Goal: Task Accomplishment & Management: Complete application form

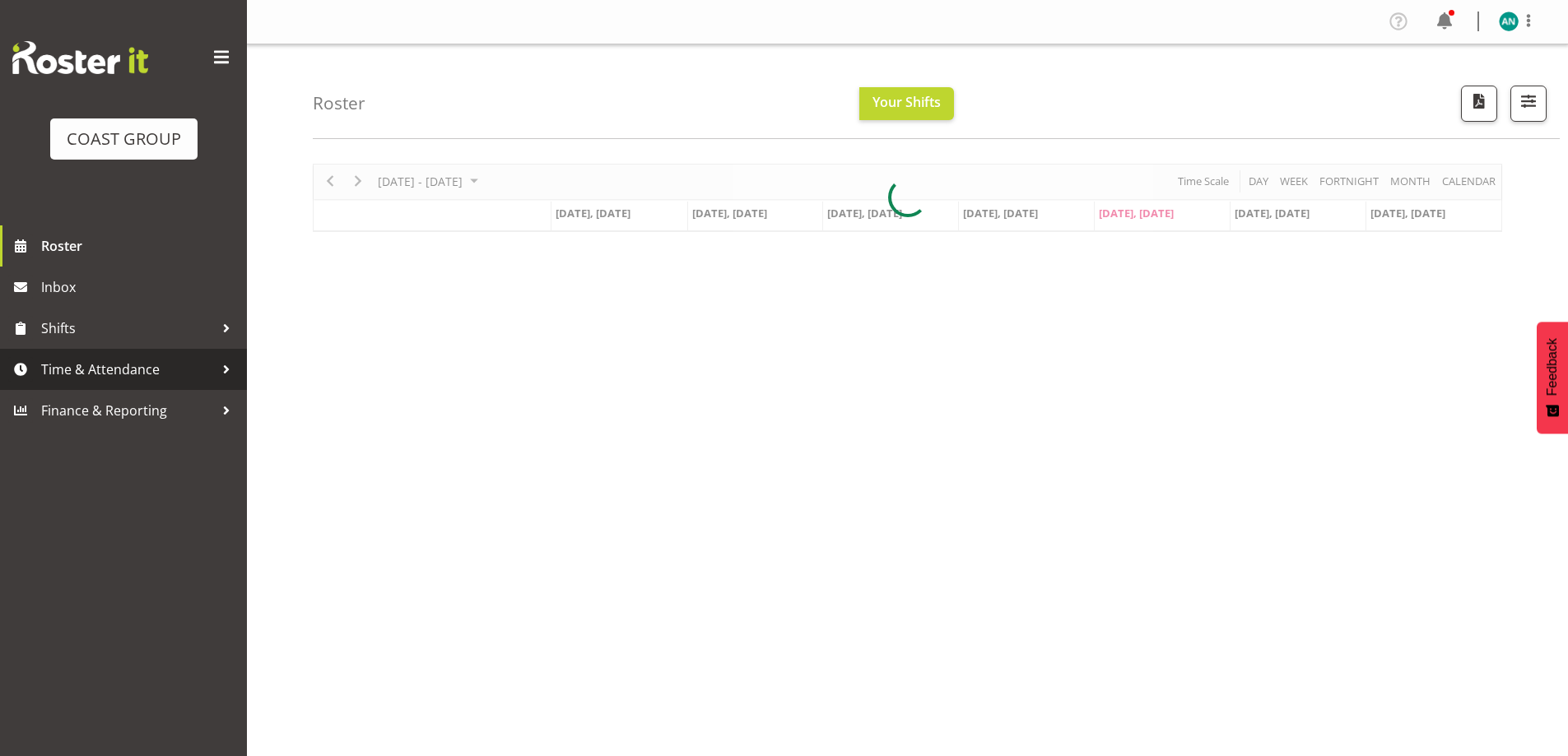
click at [115, 362] on span "Time & Attendance" at bounding box center [127, 369] width 173 height 24
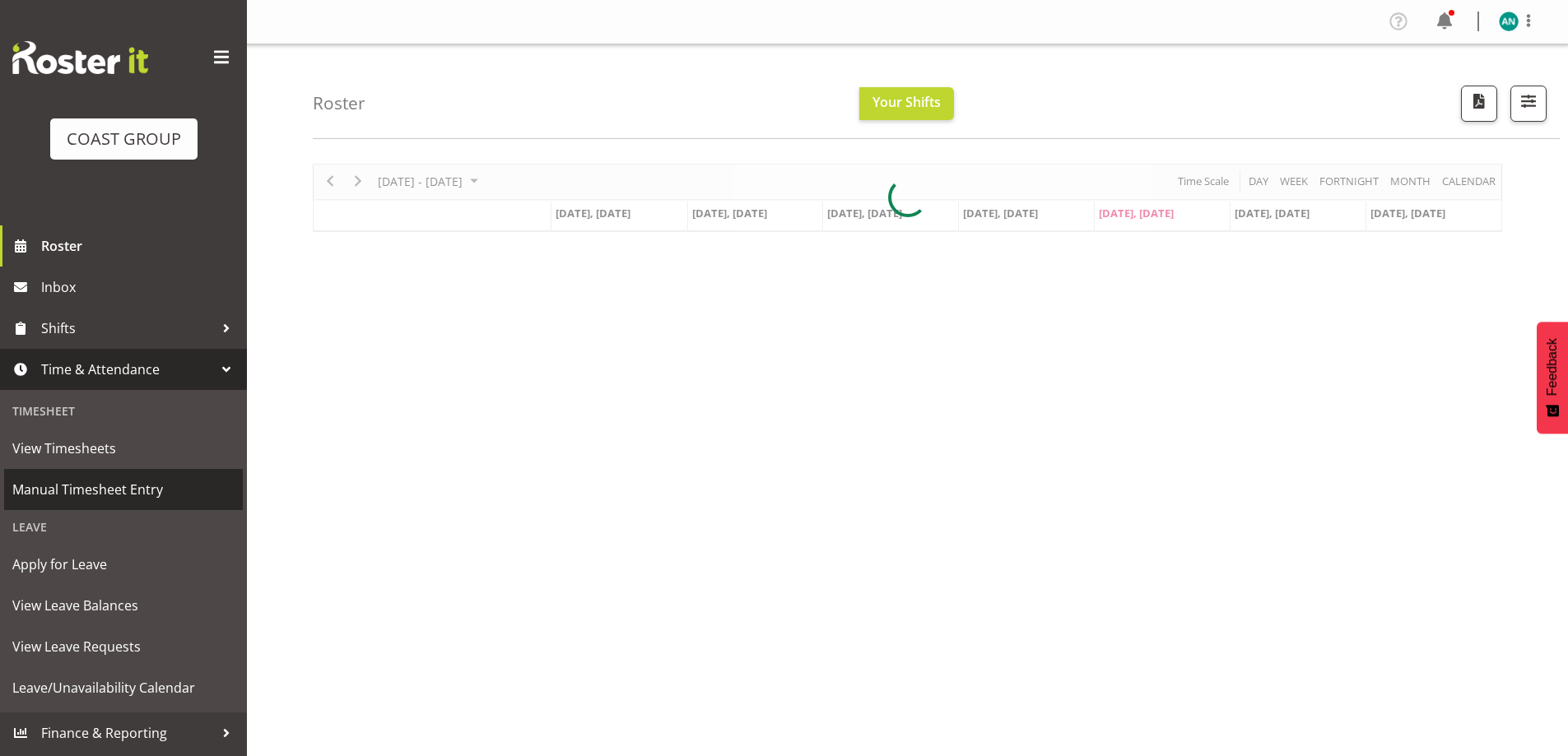
click at [135, 491] on span "Manual Timesheet Entry" at bounding box center [123, 490] width 223 height 24
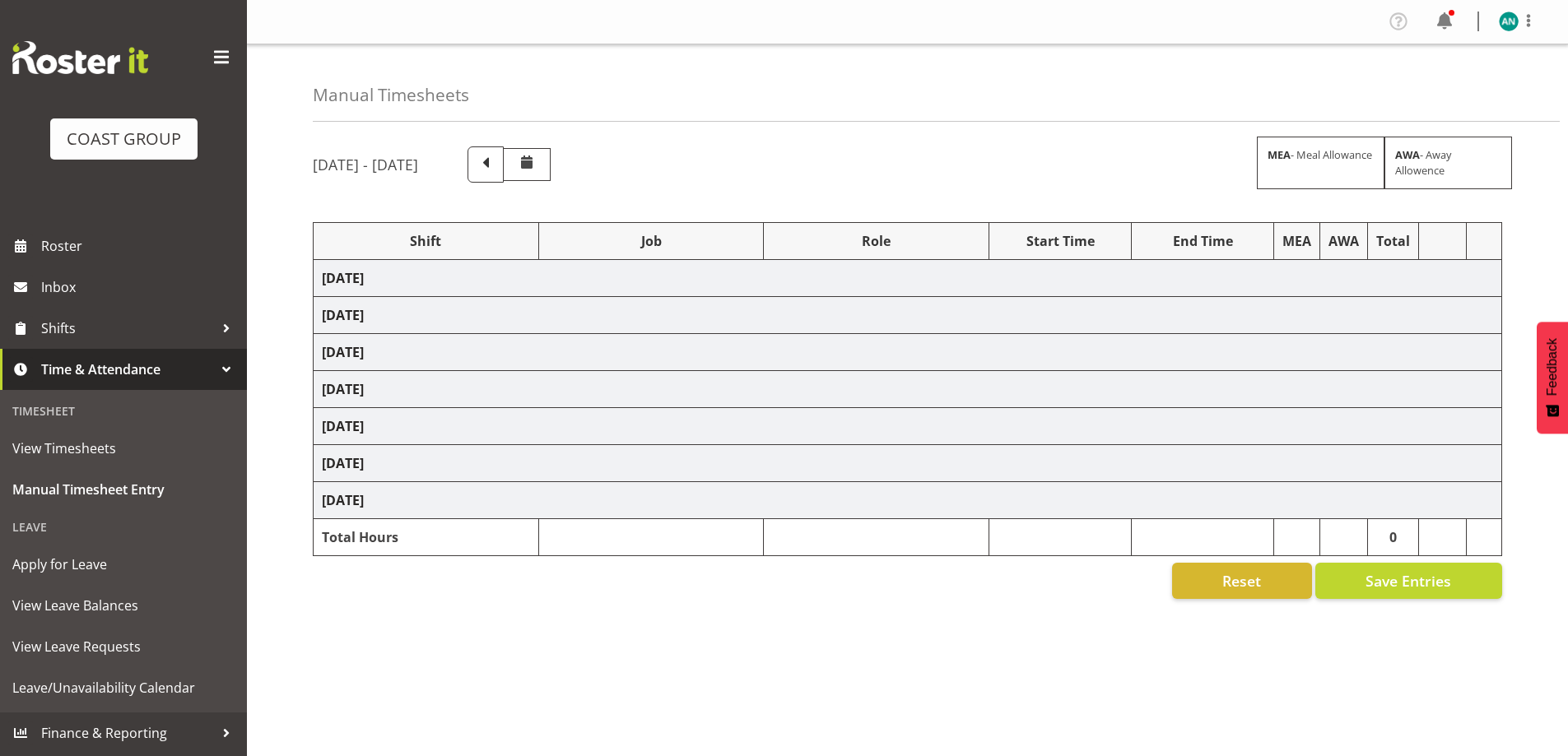
select select "47759"
select select "7032"
select select "47759"
select select "7032"
select select "8"
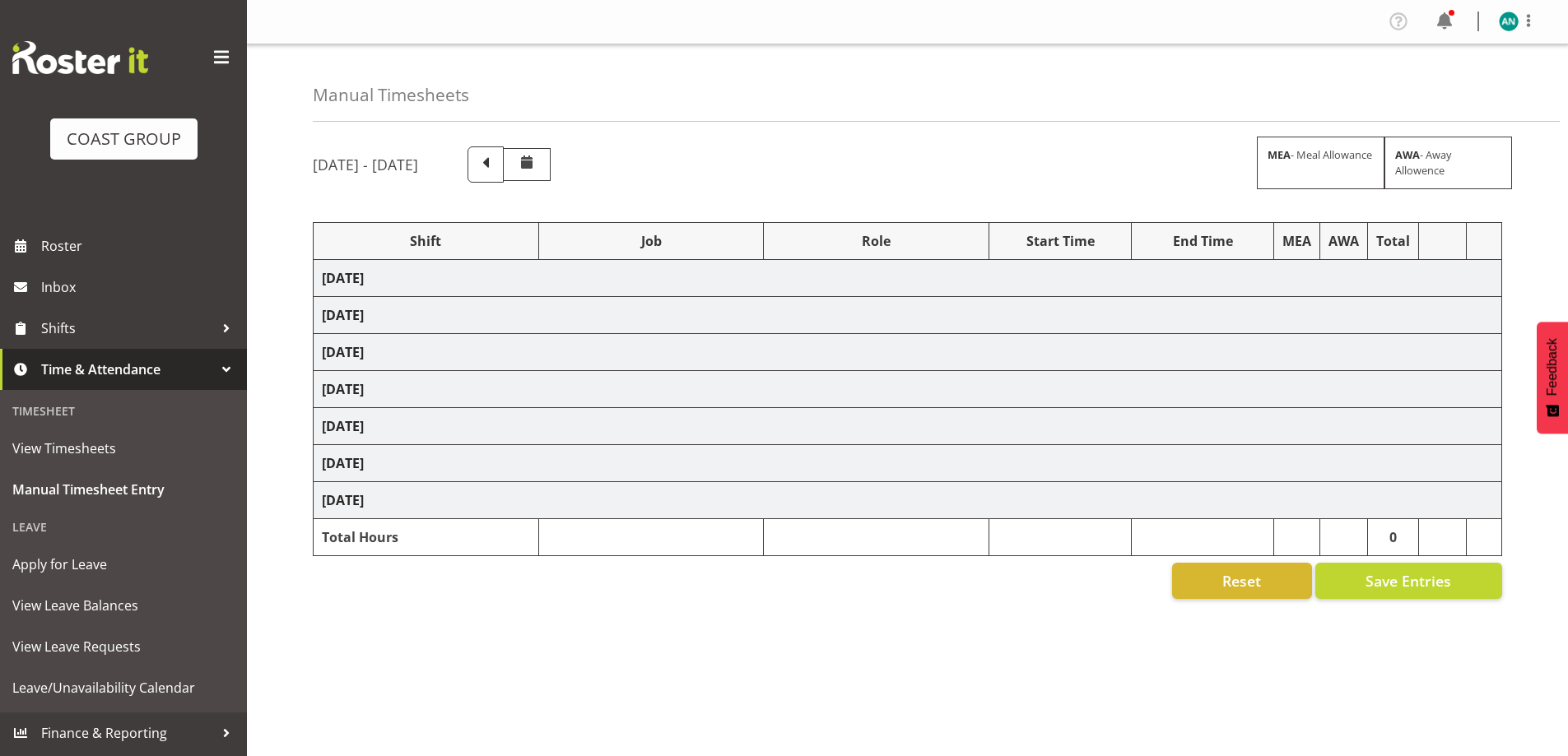
select select "47759"
select select "7032"
select select "47759"
select select "7032"
select select "47759"
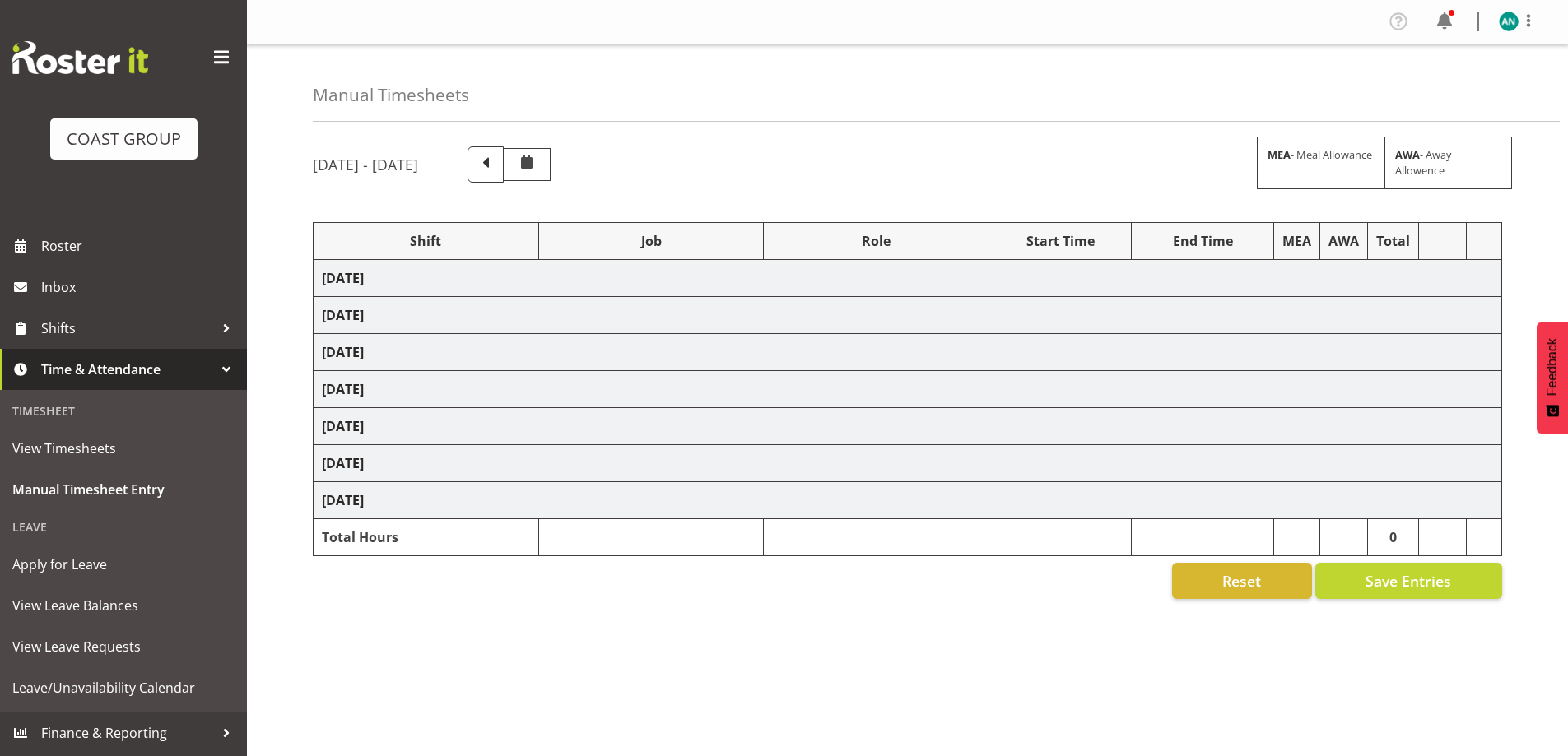
select select "7032"
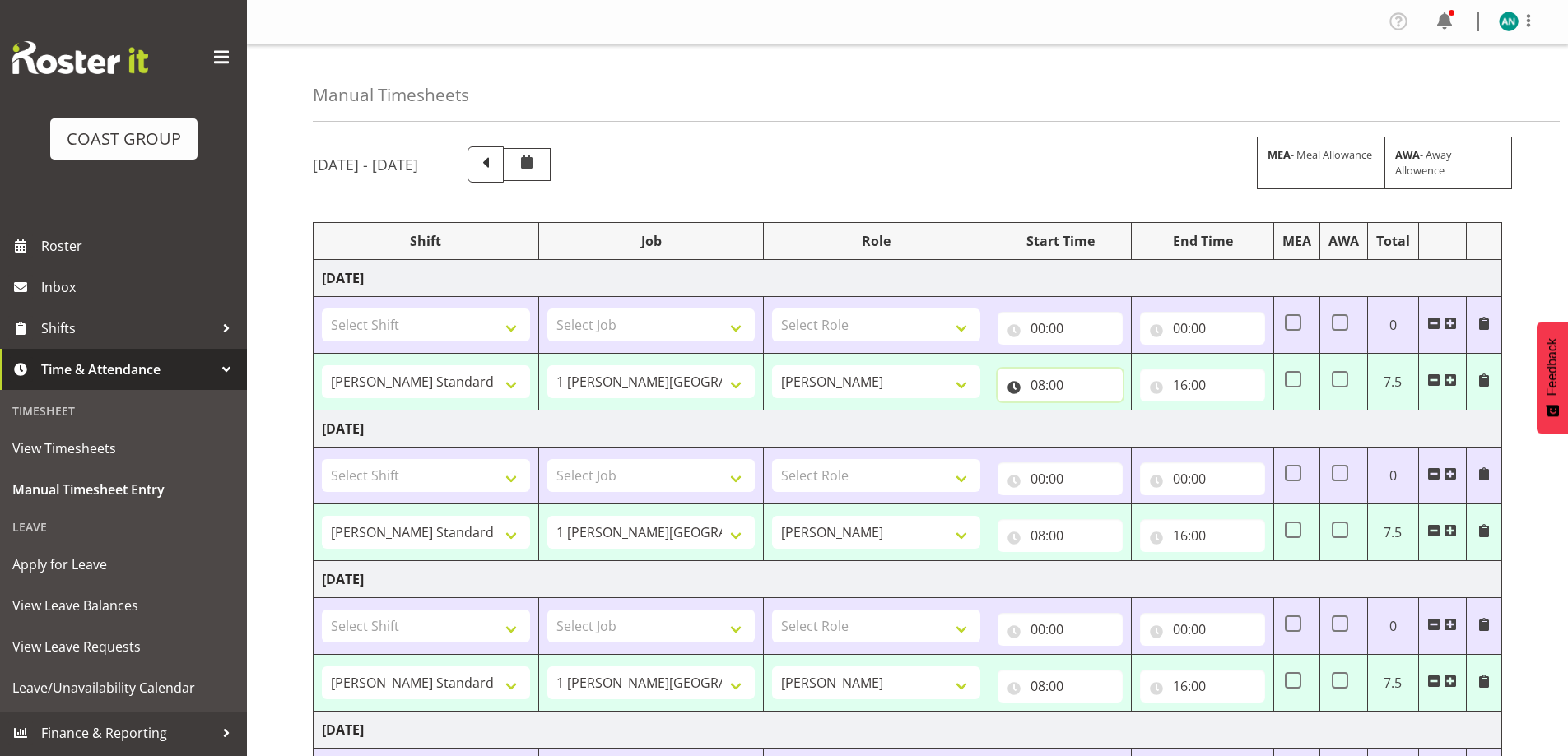
click at [1054, 379] on input "08:00" at bounding box center [1060, 384] width 125 height 33
click at [1101, 435] on select "00 01 02 03 04 05 06 07 08 09 10 11 12 13 14 15 16 17 18 19 20 21 22 23" at bounding box center [1111, 427] width 37 height 33
select select "7"
click at [1092, 411] on select "00 01 02 03 04 05 06 07 08 09 10 11 12 13 14 15 16 17 18 19 20 21 22 23" at bounding box center [1111, 427] width 37 height 33
type input "07:00"
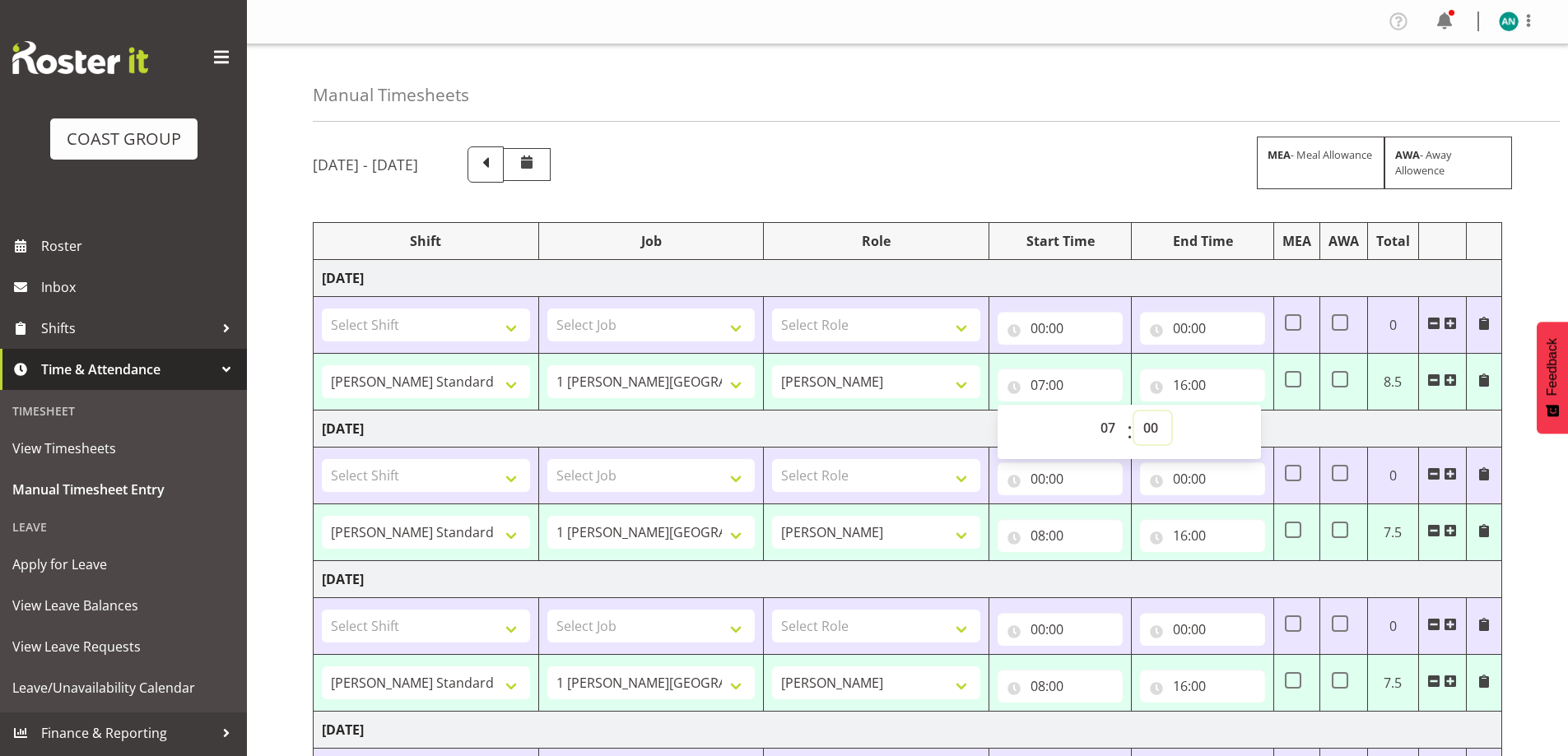
click at [1157, 427] on select "00 01 02 03 04 05 06 07 08 09 10 11 12 13 14 15 16 17 18 19 20 21 22 23 24 25 2…" at bounding box center [1153, 427] width 37 height 33
select select "30"
click at [1134, 411] on select "00 01 02 03 04 05 06 07 08 09 10 11 12 13 14 15 16 17 18 19 20 21 22 23 24 25 2…" at bounding box center [1153, 427] width 37 height 33
type input "07:30"
click at [1082, 529] on input "08:00" at bounding box center [1060, 535] width 125 height 33
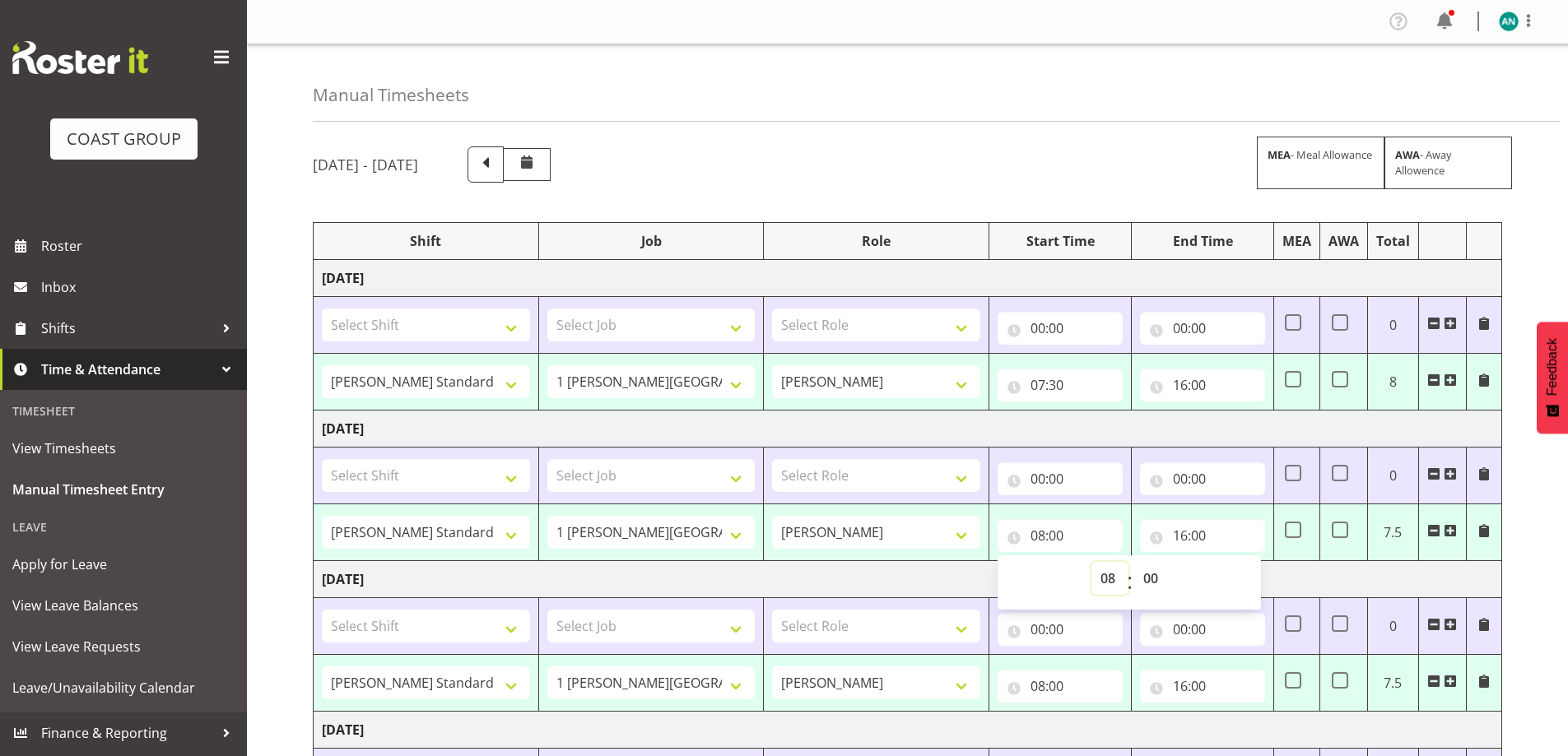
drag, startPoint x: 1102, startPoint y: 577, endPoint x: 1104, endPoint y: 563, distance: 14.1
click at [1102, 577] on select "00 01 02 03 04 05 06 07 08 09 10 11 12 13 14 15 16 17 18 19 20 21 22 23" at bounding box center [1111, 578] width 37 height 33
select select "7"
click at [1092, 562] on select "00 01 02 03 04 05 06 07 08 09 10 11 12 13 14 15 16 17 18 19 20 21 22 23" at bounding box center [1111, 578] width 37 height 33
type input "07:00"
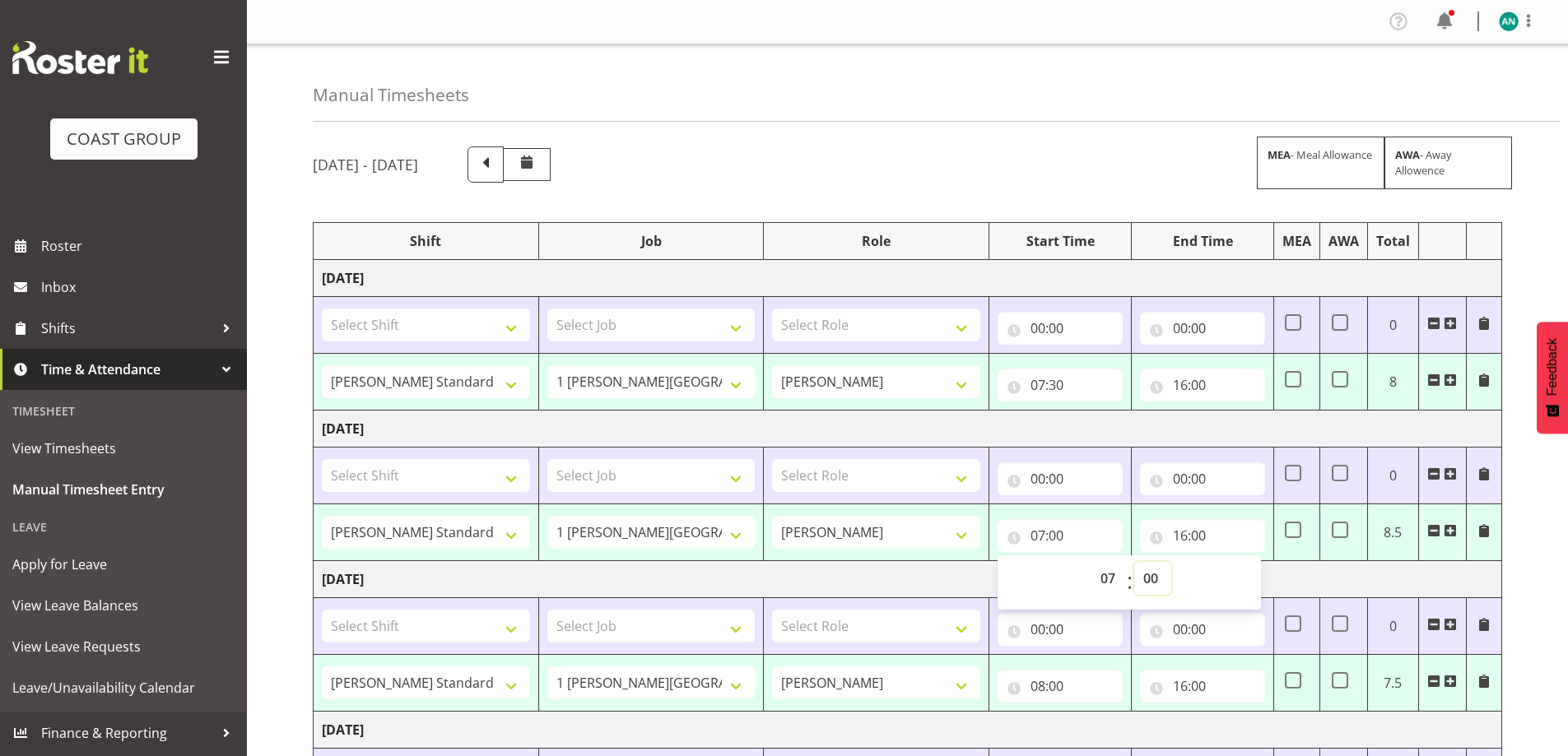
click at [1149, 578] on select "00 01 02 03 04 05 06 07 08 09 10 11 12 13 14 15 16 17 18 19 20 21 22 23 24 25 2…" at bounding box center [1153, 578] width 37 height 33
select select "30"
click at [1134, 562] on select "00 01 02 03 04 05 06 07 08 09 10 11 12 13 14 15 16 17 18 19 20 21 22 23 24 25 2…" at bounding box center [1153, 578] width 37 height 33
type input "07:30"
click at [1055, 687] on input "08:00" at bounding box center [1060, 686] width 125 height 33
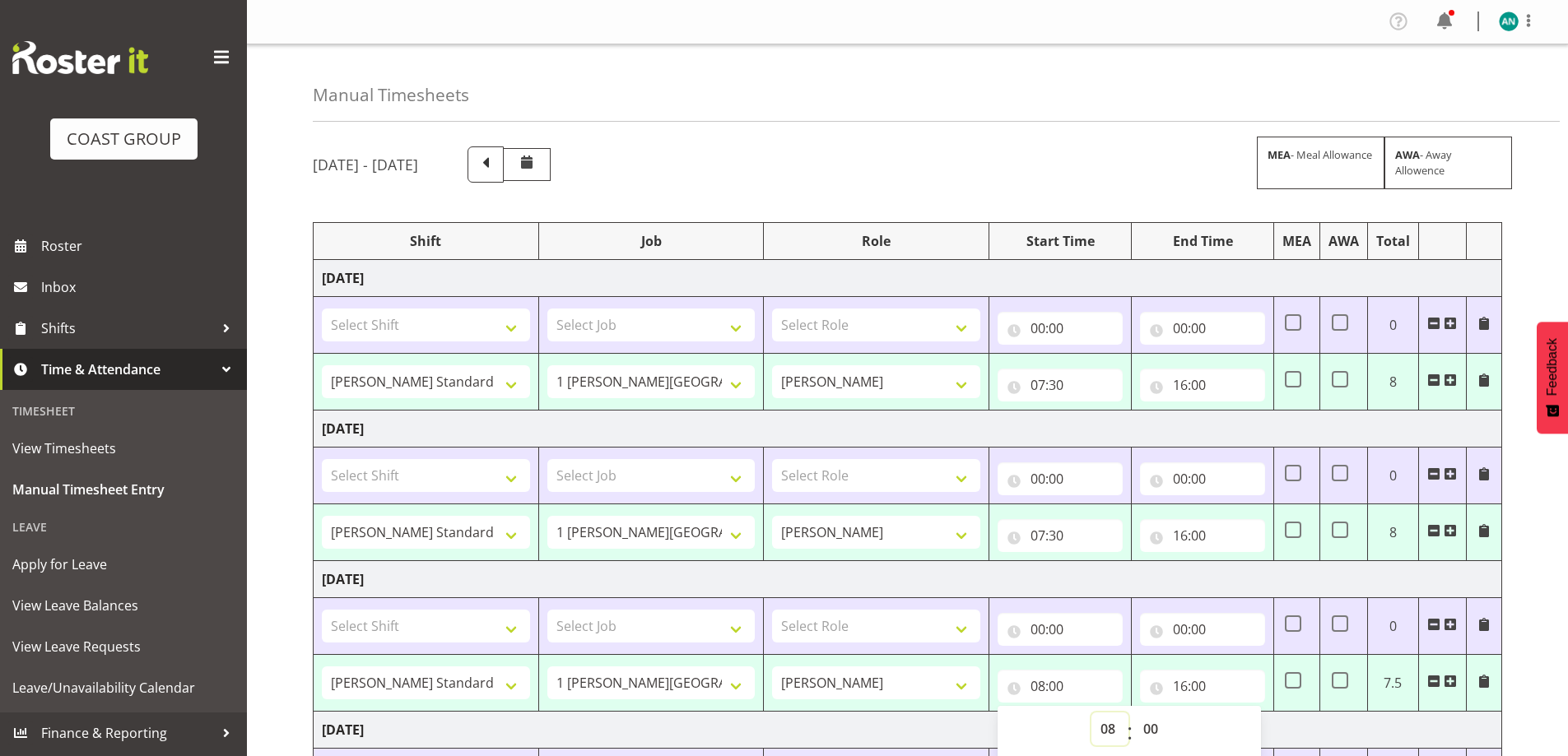
click at [1103, 719] on select "00 01 02 03 04 05 06 07 08 09 10 11 12 13 14 15 16 17 18 19 20 21 22 23" at bounding box center [1111, 729] width 37 height 33
select select "7"
click at [1092, 713] on select "00 01 02 03 04 05 06 07 08 09 10 11 12 13 14 15 16 17 18 19 20 21 22 23" at bounding box center [1111, 729] width 37 height 33
type input "07:00"
drag, startPoint x: 1158, startPoint y: 734, endPoint x: 1154, endPoint y: 714, distance: 20.4
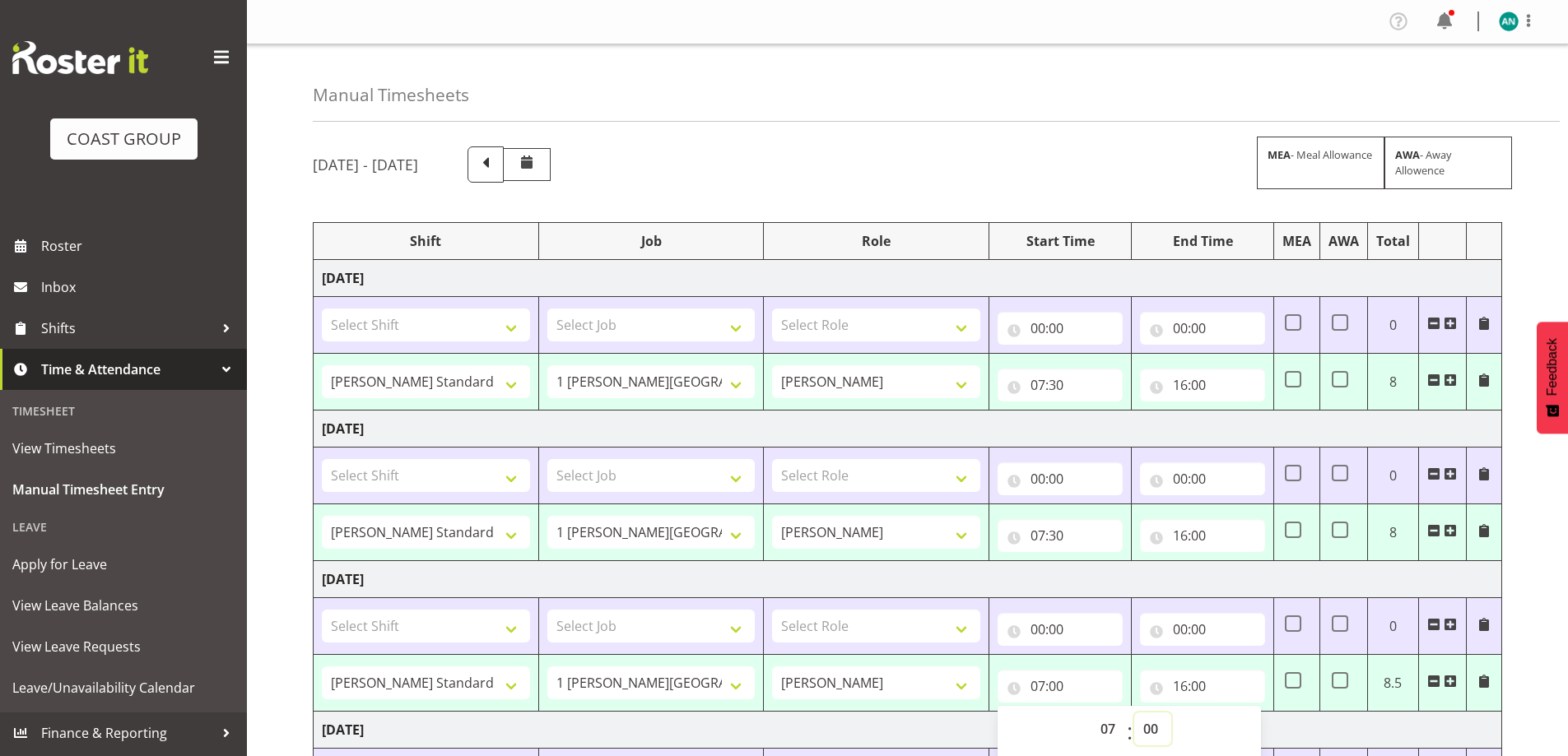
click at [1158, 734] on select "00 01 02 03 04 05 06 07 08 09 10 11 12 13 14 15 16 17 18 19 20 21 22 23 24 25 2…" at bounding box center [1153, 729] width 37 height 33
select select "30"
click at [1134, 713] on select "00 01 02 03 04 05 06 07 08 09 10 11 12 13 14 15 16 17 18 19 20 21 22 23 24 25 2…" at bounding box center [1153, 729] width 37 height 33
type input "07:30"
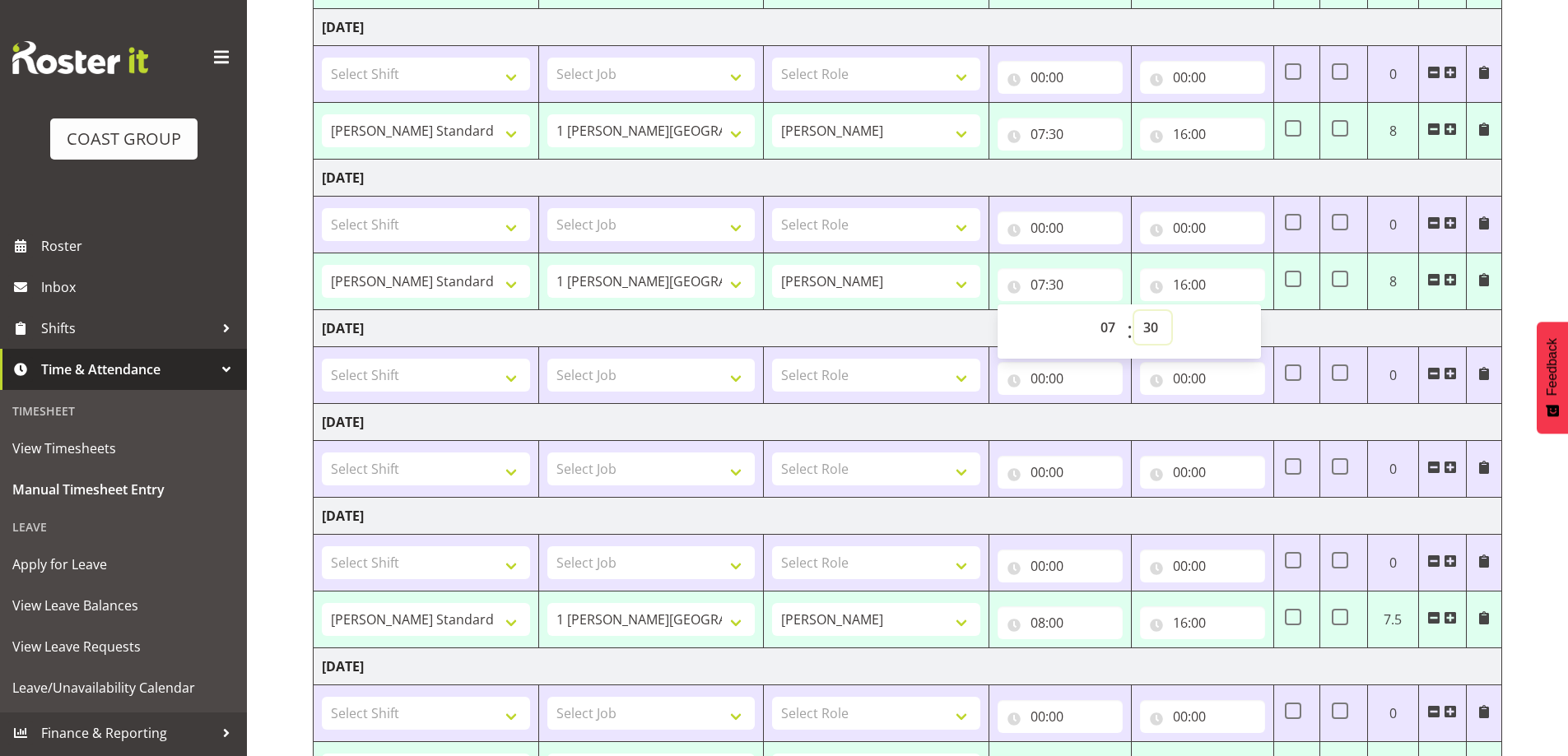
scroll to position [549, 0]
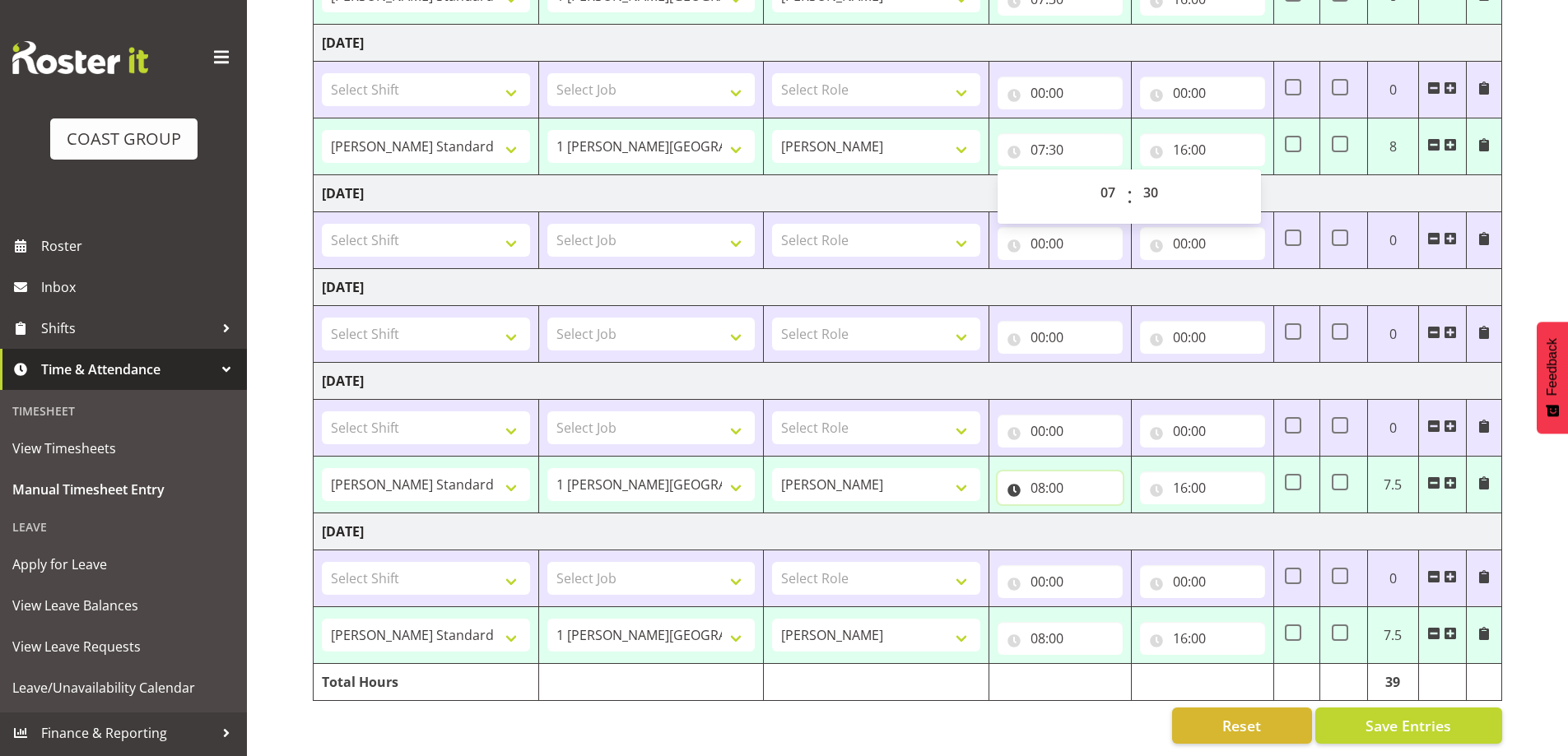
click at [1084, 486] on input "08:00" at bounding box center [1060, 488] width 125 height 33
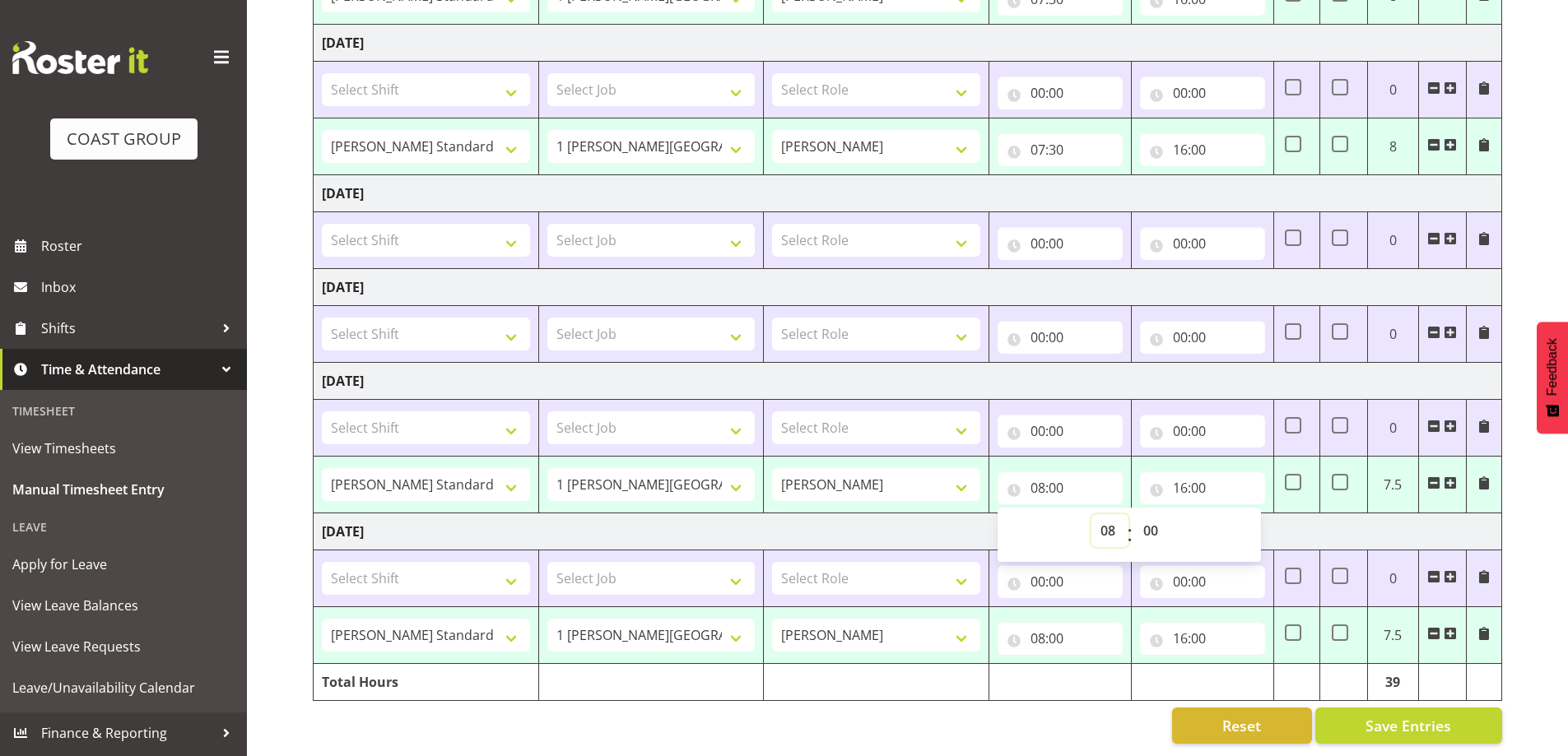
drag, startPoint x: 1104, startPoint y: 516, endPoint x: 1141, endPoint y: 501, distance: 39.9
click at [1104, 516] on select "00 01 02 03 04 05 06 07 08 09 10 11 12 13 14 15 16 17 18 19 20 21 22 23" at bounding box center [1111, 530] width 37 height 33
select select "7"
click at [1092, 514] on select "00 01 02 03 04 05 06 07 08 09 10 11 12 13 14 15 16 17 18 19 20 21 22 23" at bounding box center [1111, 530] width 37 height 33
type input "07:00"
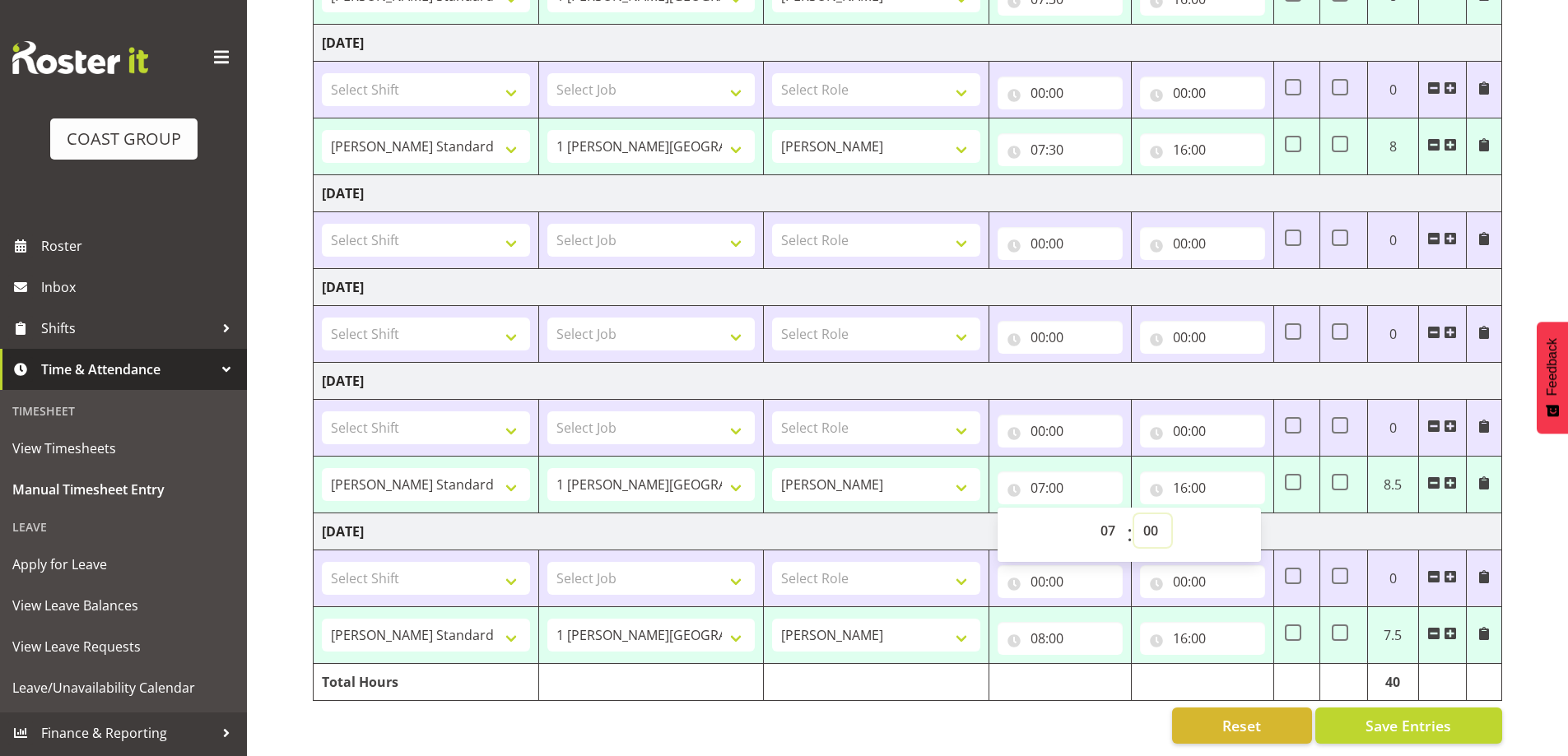
click at [1147, 521] on select "00 01 02 03 04 05 06 07 08 09 10 11 12 13 14 15 16 17 18 19 20 21 22 23 24 25 2…" at bounding box center [1153, 530] width 37 height 33
select select "30"
click at [1134, 514] on select "00 01 02 03 04 05 06 07 08 09 10 11 12 13 14 15 16 17 18 19 20 21 22 23 24 25 2…" at bounding box center [1153, 530] width 37 height 33
type input "07:30"
click at [1078, 622] on input "08:00" at bounding box center [1060, 638] width 125 height 33
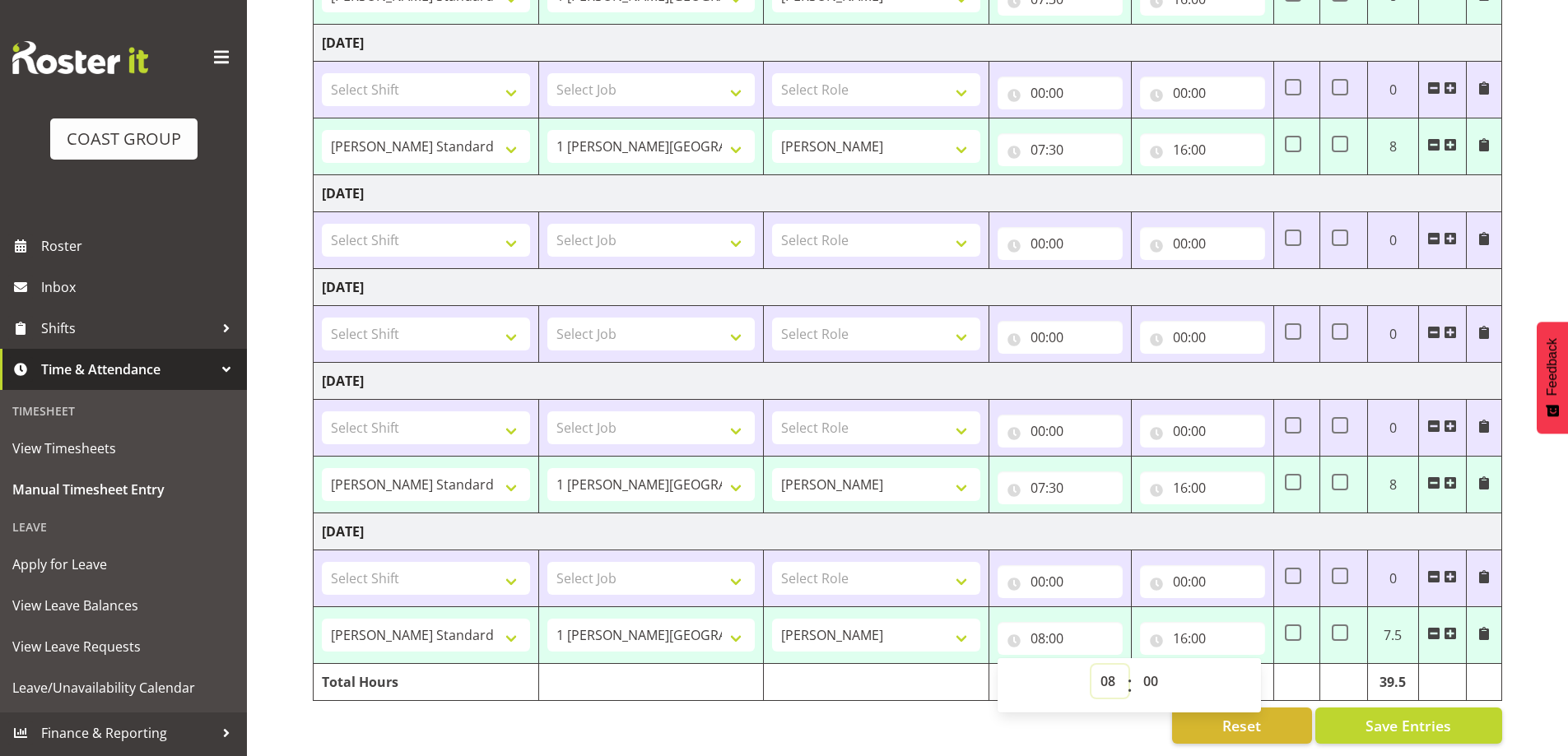
click at [1115, 669] on select "00 01 02 03 04 05 06 07 08 09 10 11 12 13 14 15 16 17 18 19 20 21 22 23" at bounding box center [1111, 680] width 37 height 33
select select "7"
click at [1092, 664] on select "00 01 02 03 04 05 06 07 08 09 10 11 12 13 14 15 16 17 18 19 20 21 22 23" at bounding box center [1111, 680] width 37 height 33
type input "07:00"
click at [1153, 672] on select "00 01 02 03 04 05 06 07 08 09 10 11 12 13 14 15 16 17 18 19 20 21 22 23 24 25 2…" at bounding box center [1153, 680] width 37 height 33
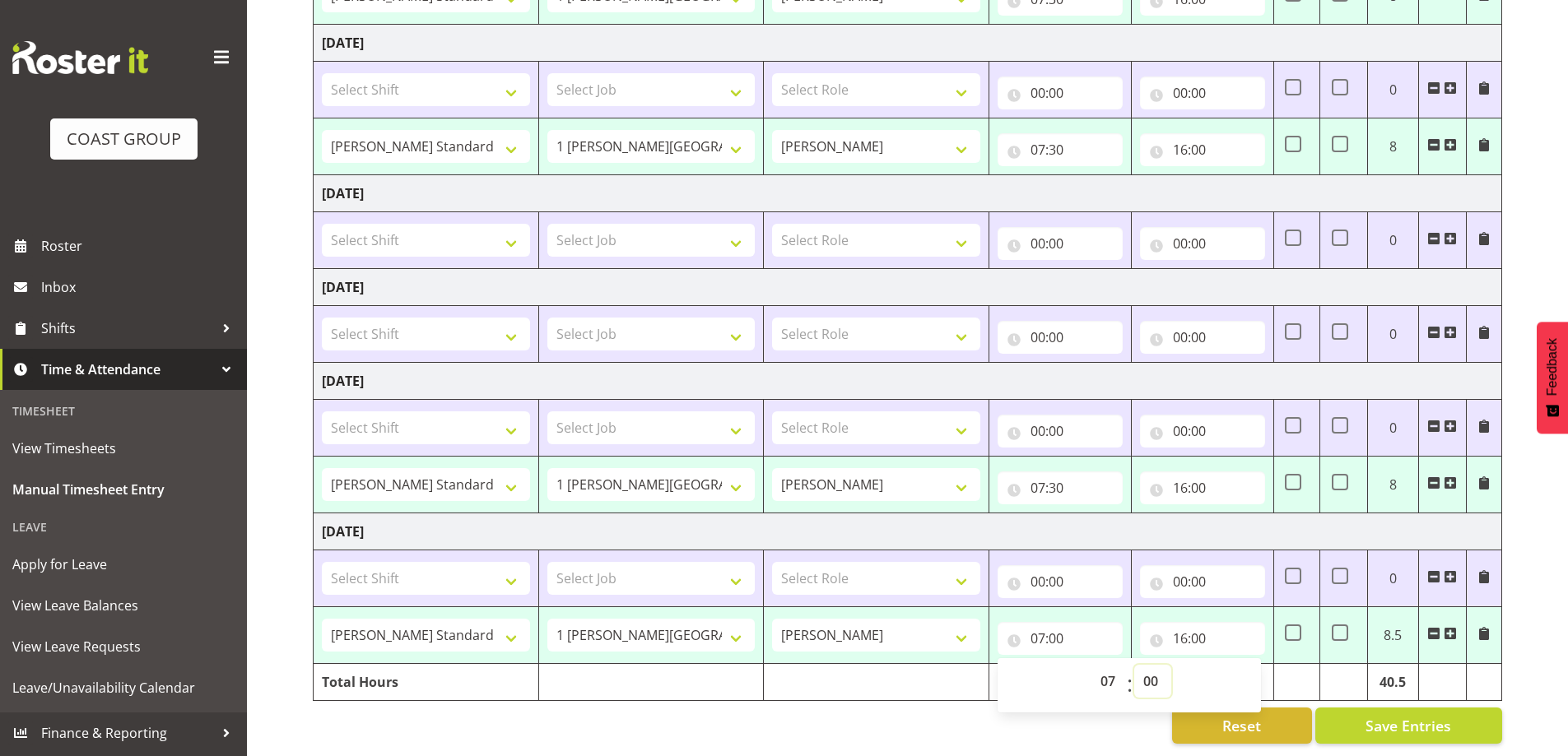
click at [1156, 665] on select "00 01 02 03 04 05 06 07 08 09 10 11 12 13 14 15 16 17 18 19 20 21 22 23 24 25 2…" at bounding box center [1153, 680] width 37 height 33
select select "30"
click at [1134, 664] on select "00 01 02 03 04 05 06 07 08 09 10 11 12 13 14 15 16 17 18 19 20 21 22 23 24 25 2…" at bounding box center [1153, 680] width 37 height 33
type input "07:30"
drag, startPoint x: 1019, startPoint y: 727, endPoint x: 1131, endPoint y: 715, distance: 112.6
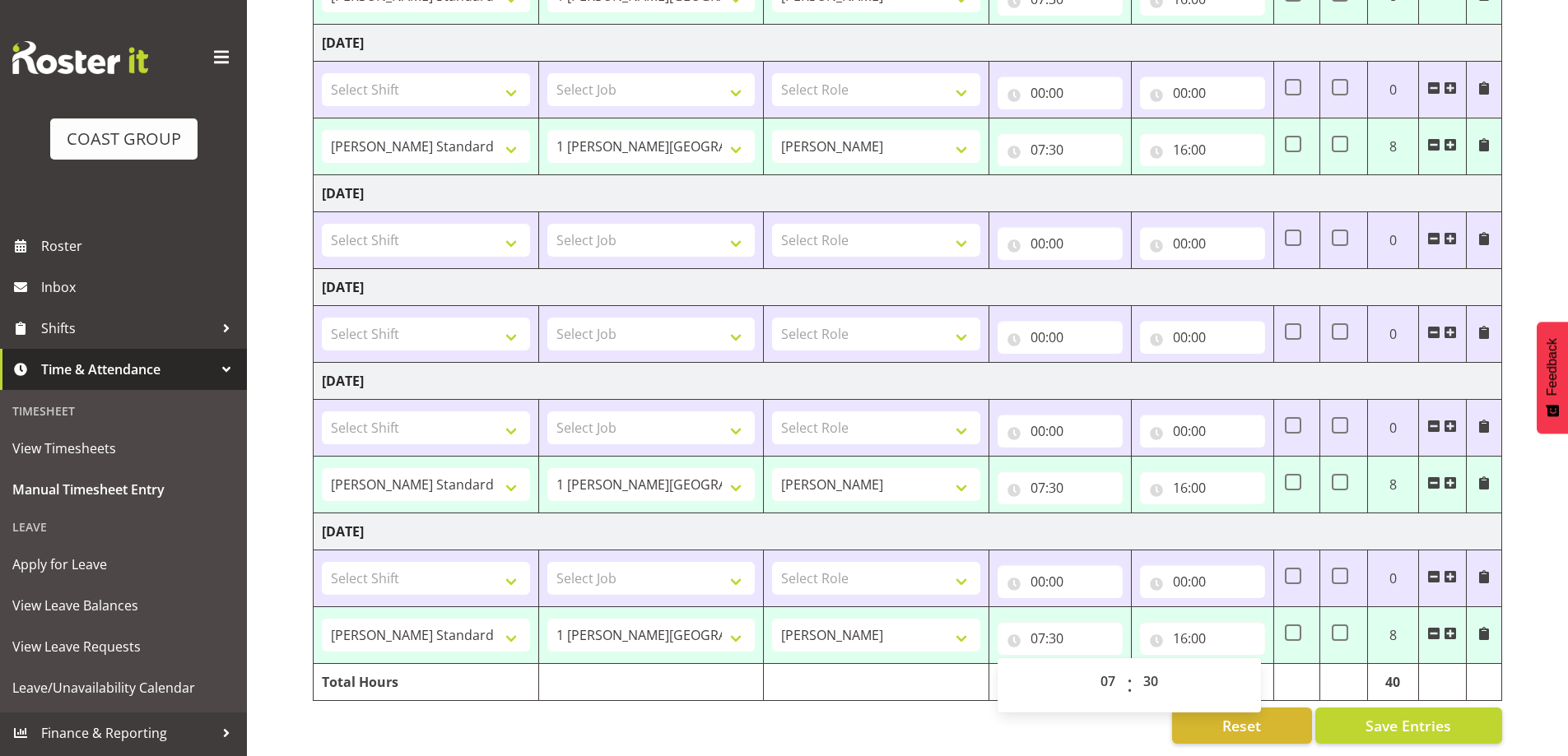
click at [1020, 727] on div "Reset Save Entries" at bounding box center [908, 725] width 1189 height 36
click at [1416, 726] on button "Save Entries" at bounding box center [1409, 725] width 187 height 36
select select "47759"
select select "7032"
select select "47759"
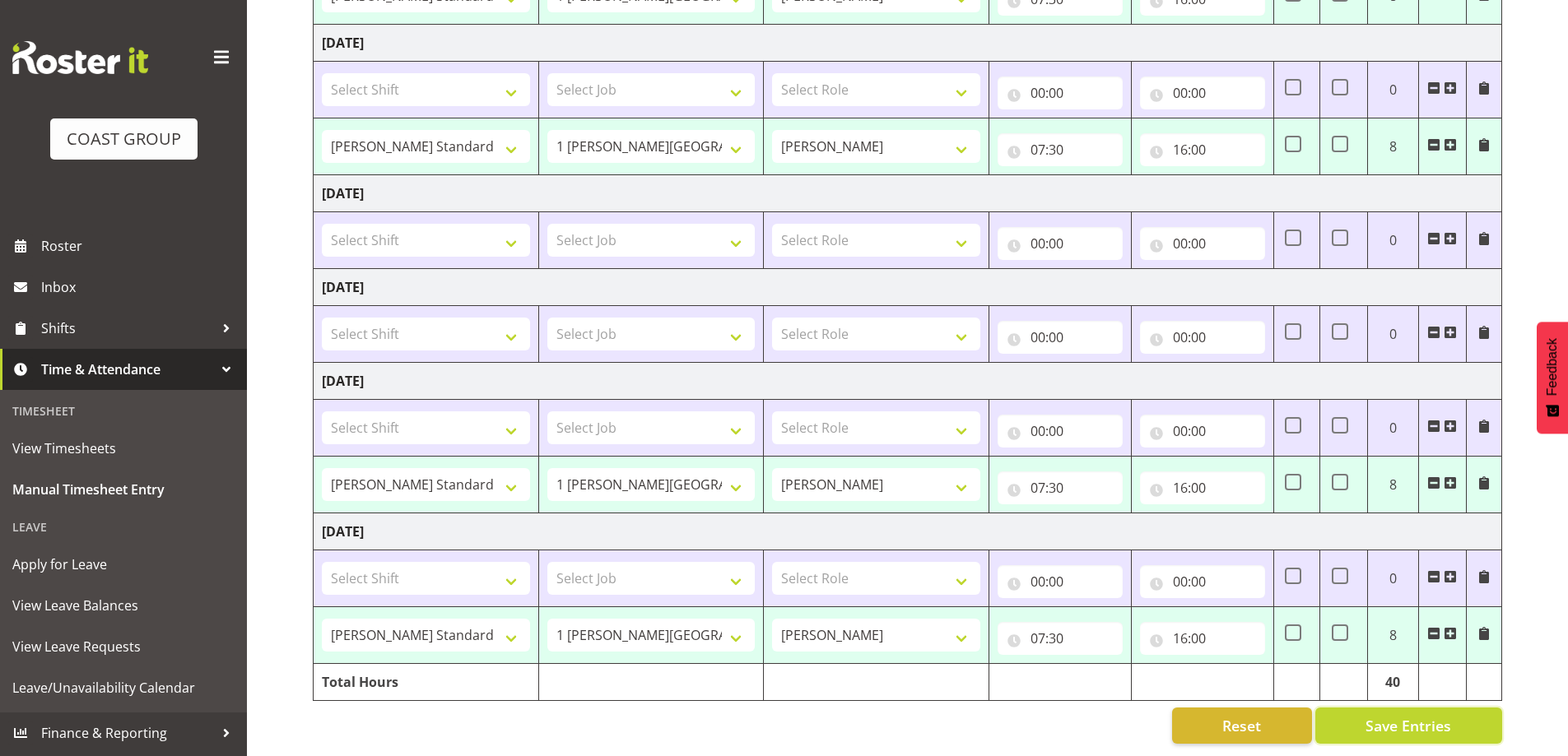
select select "7032"
select select "47759"
select select "7032"
select select "47759"
select select "7032"
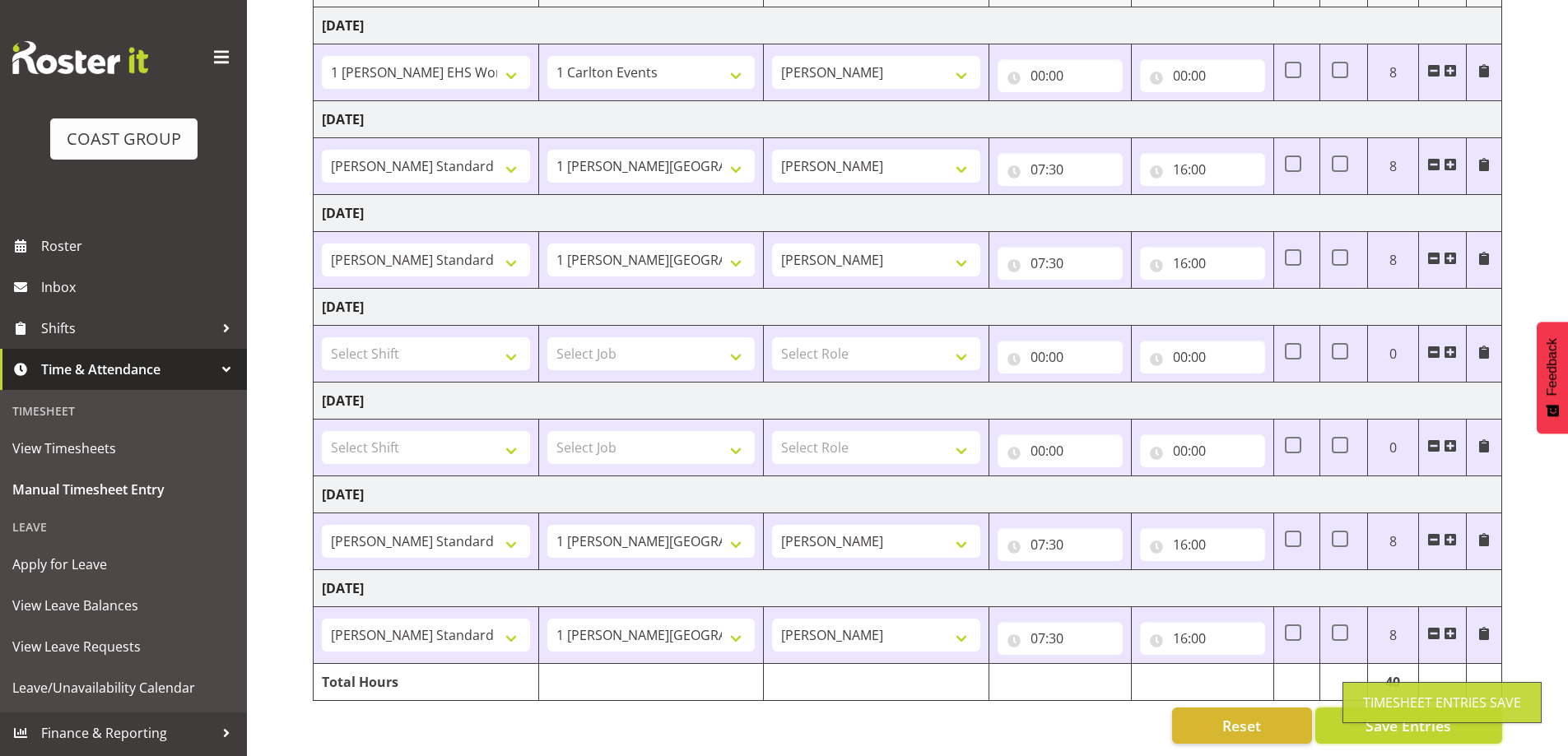
select select "47759"
select select "7032"
type input "07:30"
type input "16:00"
select select "47759"
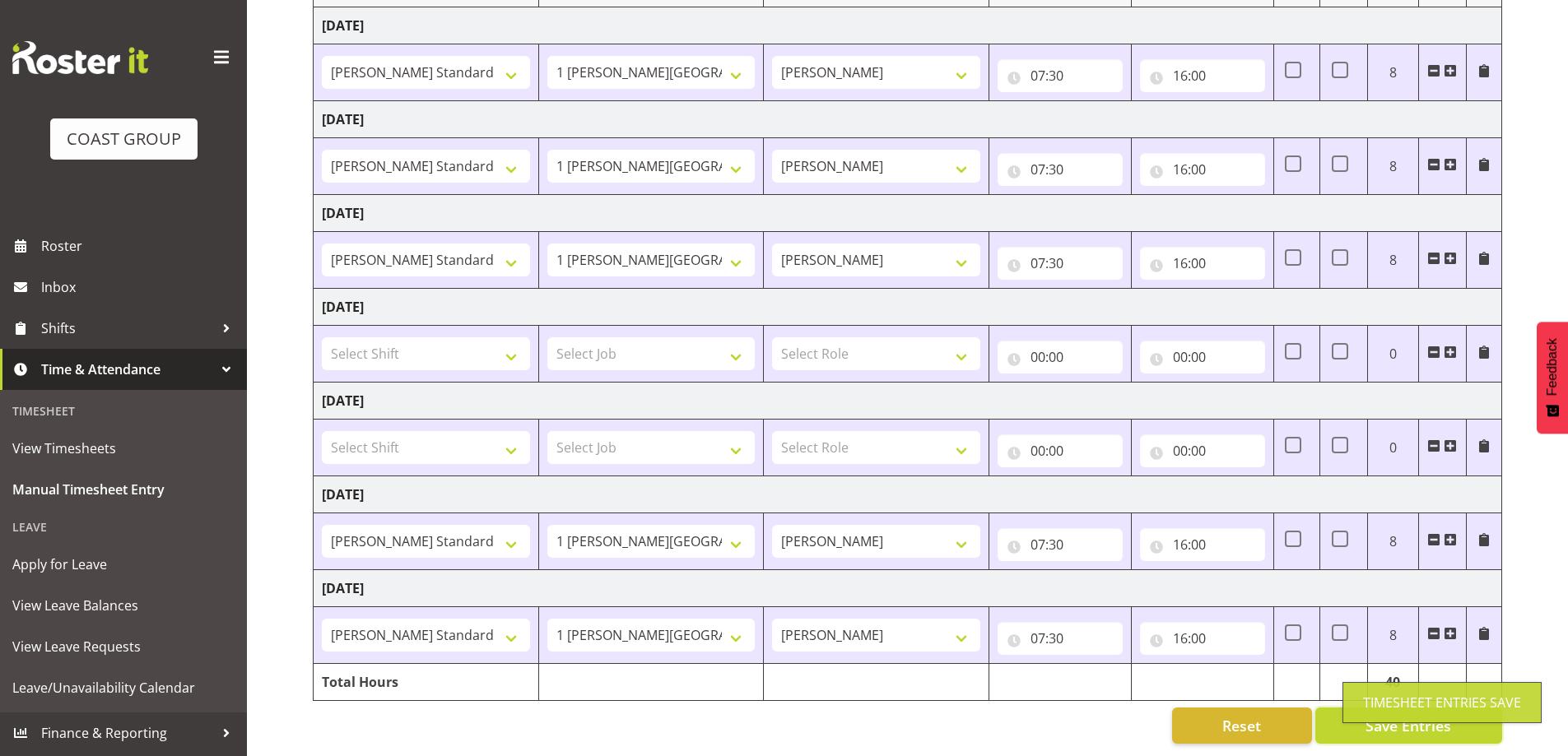
select select "7032"
select select "47759"
select select "7032"
select select "47759"
select select "7032"
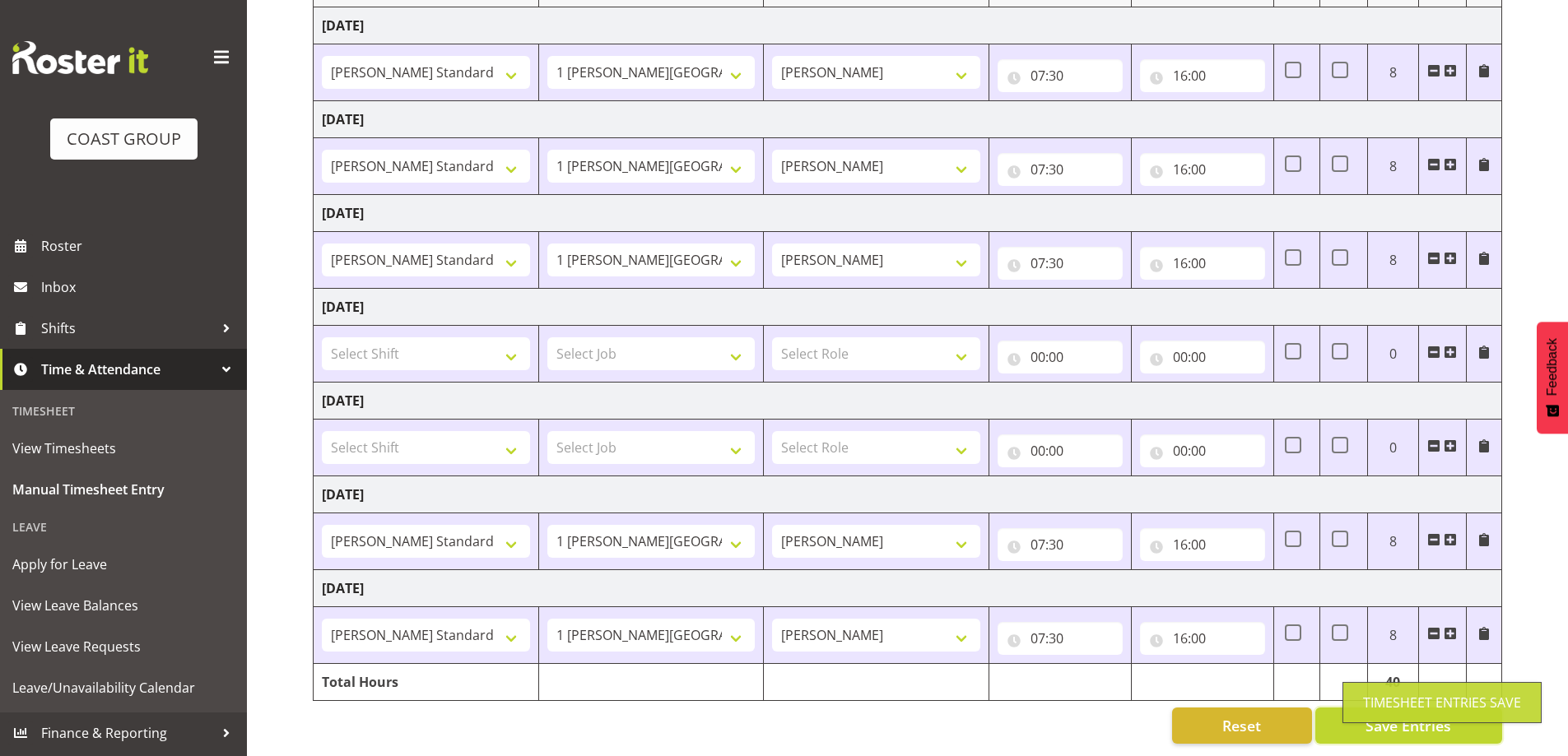
select select "47759"
select select "7032"
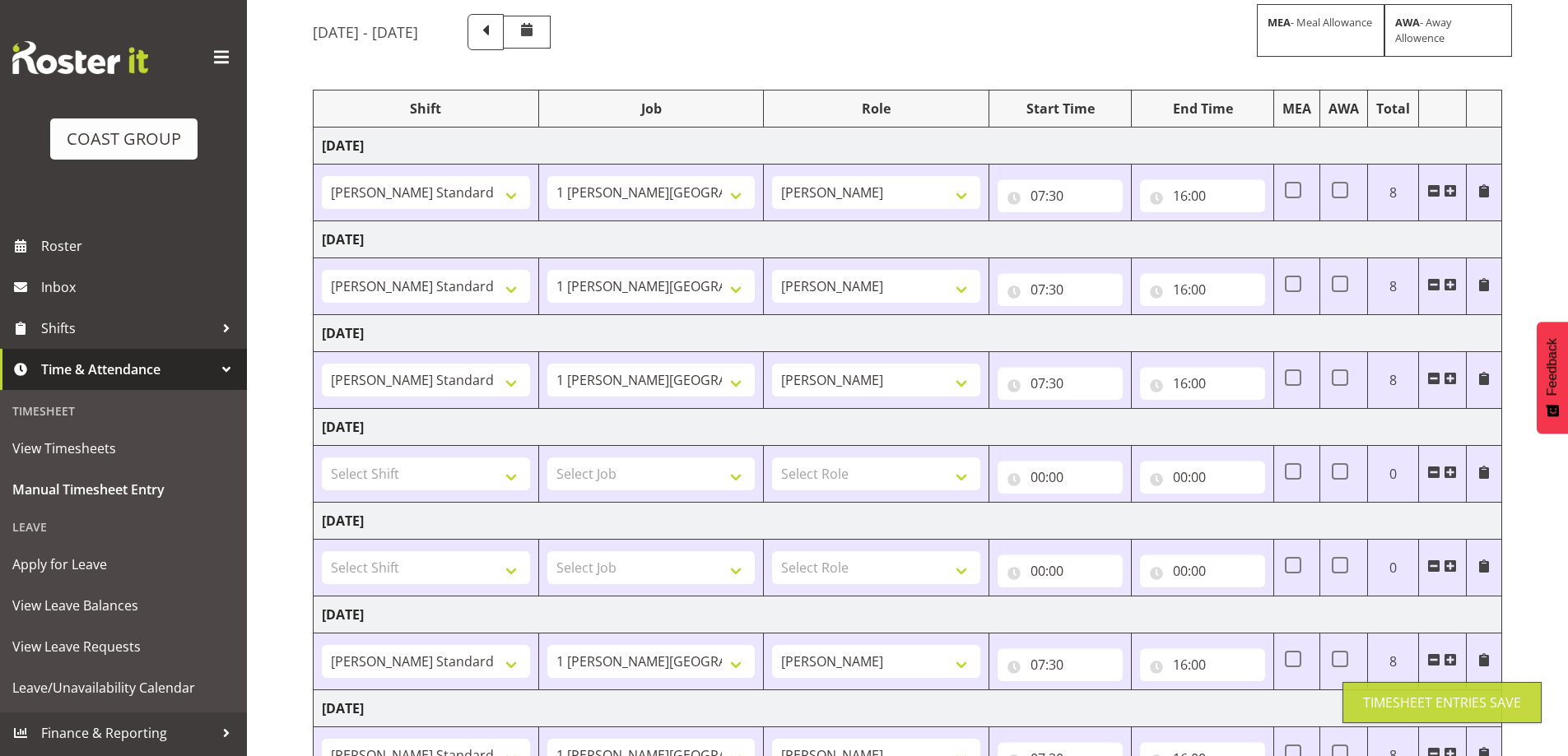
scroll to position [0, 0]
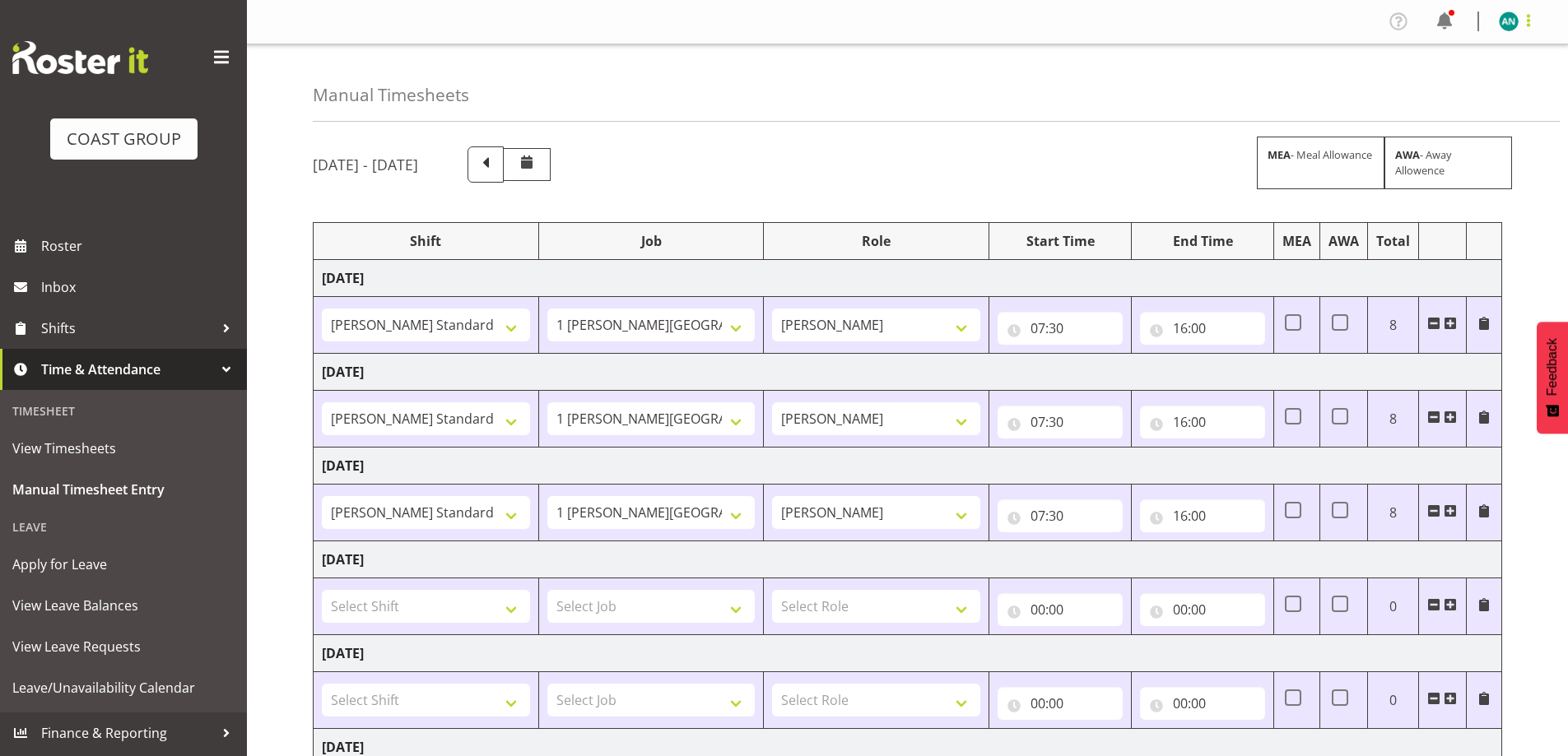
click at [1531, 23] on span at bounding box center [1529, 20] width 20 height 20
click at [1511, 84] on link "Log Out" at bounding box center [1460, 87] width 158 height 30
